Goal: Transaction & Acquisition: Obtain resource

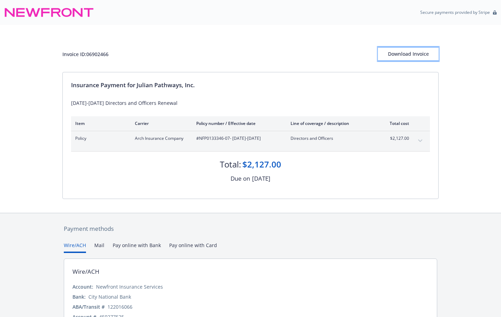
click at [423, 50] on div "Download Invoice" at bounding box center [408, 53] width 61 height 13
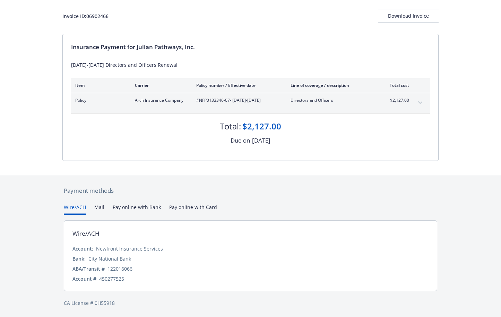
scroll to position [39, 0]
click at [98, 207] on button "Mail" at bounding box center [99, 208] width 10 height 11
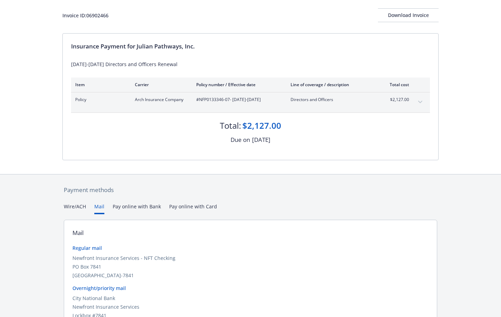
scroll to position [94, 0]
